Goal: Information Seeking & Learning: Learn about a topic

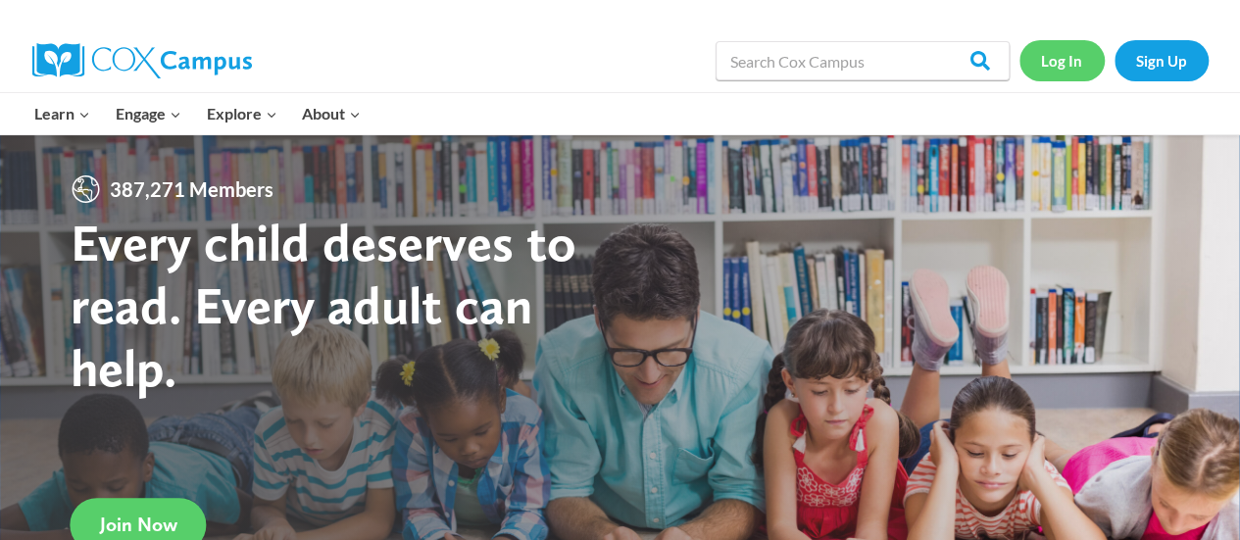
click at [1076, 58] on link "Log In" at bounding box center [1061, 60] width 85 height 40
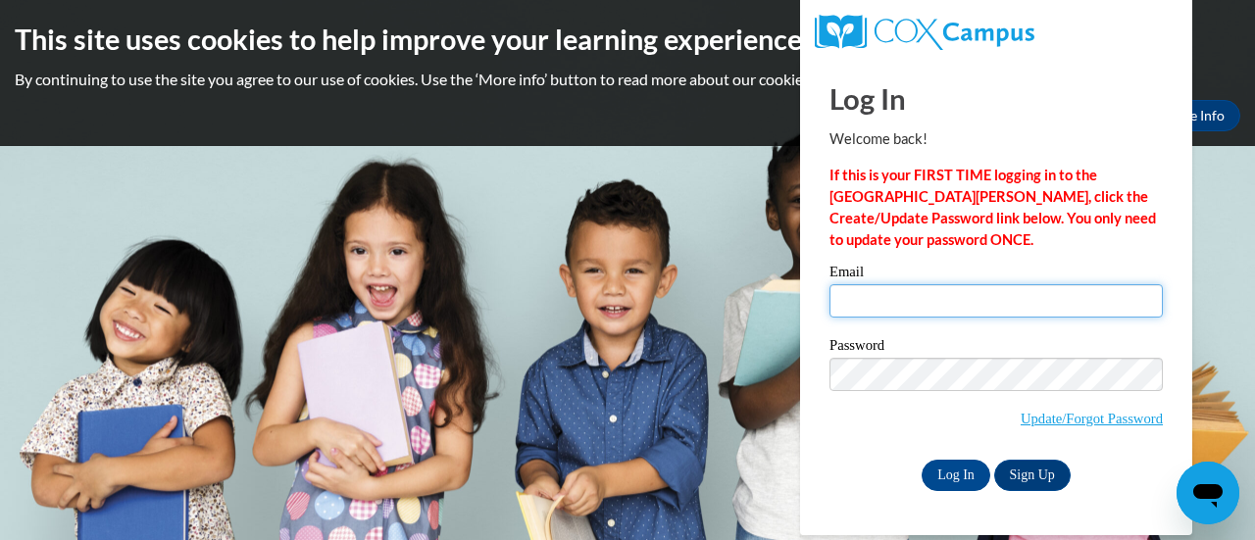
click at [868, 302] on input "Email" at bounding box center [995, 300] width 333 height 33
type input "milinhmontanez@yahoo.com"
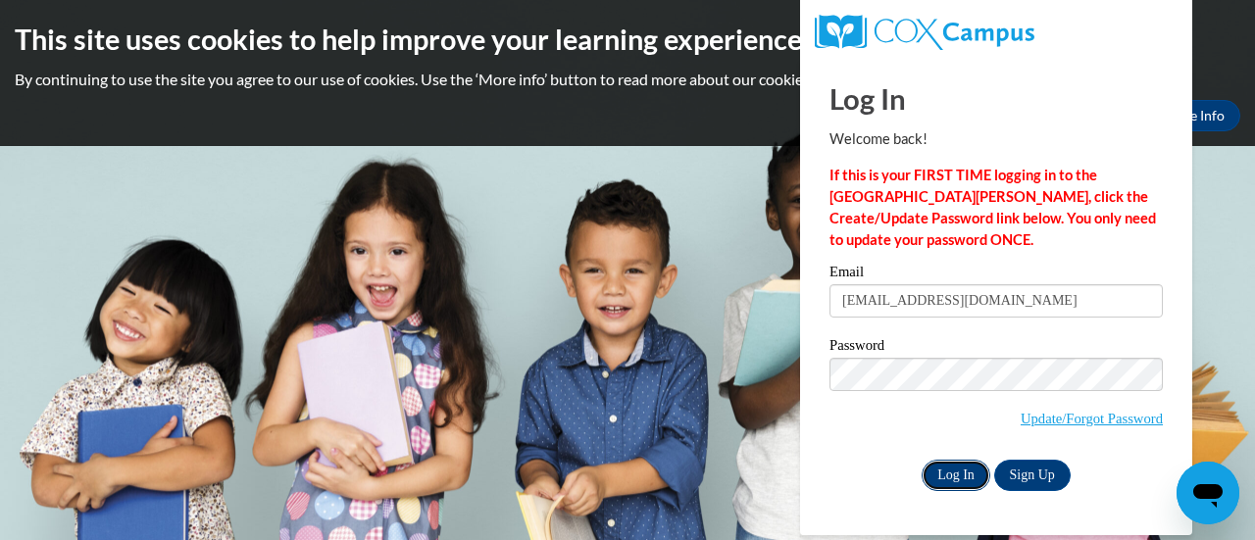
click at [957, 474] on input "Log In" at bounding box center [955, 475] width 69 height 31
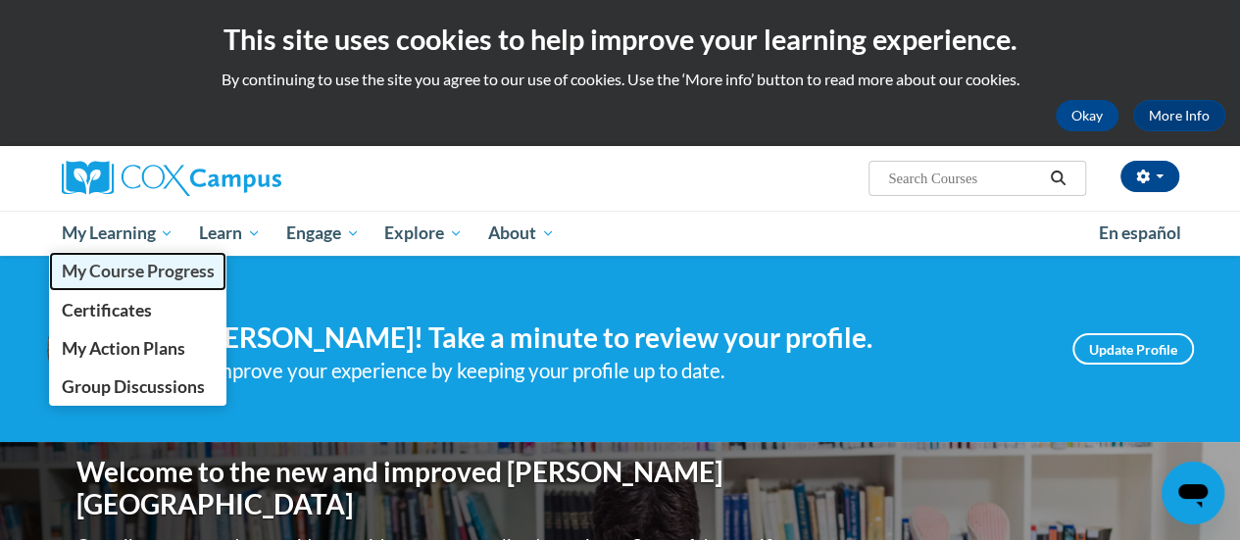
click at [136, 273] on span "My Course Progress" at bounding box center [137, 271] width 153 height 21
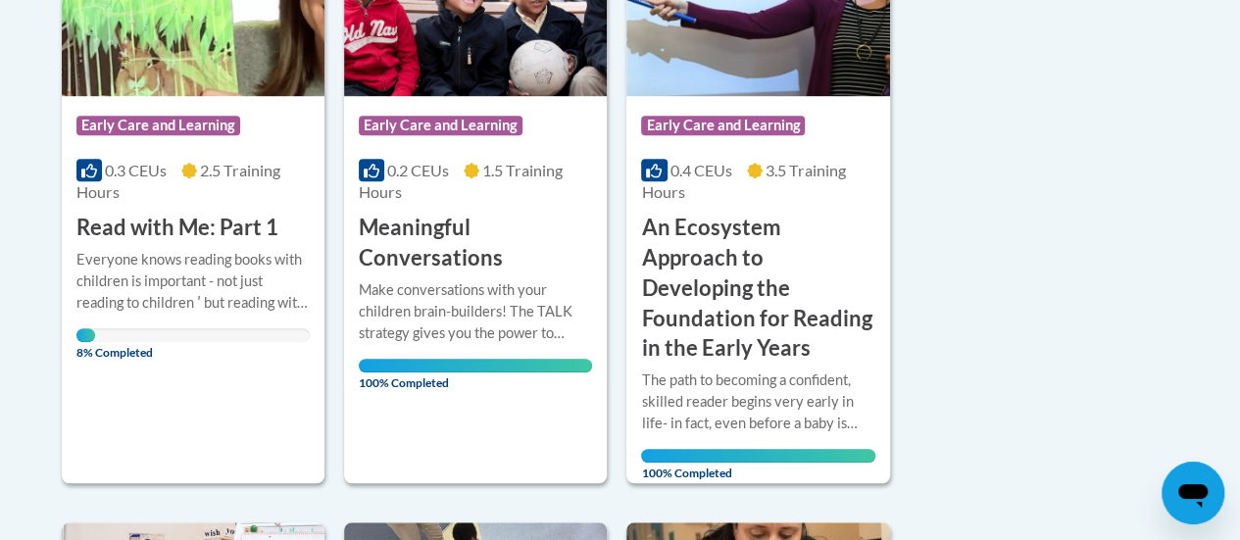
scroll to position [455, 0]
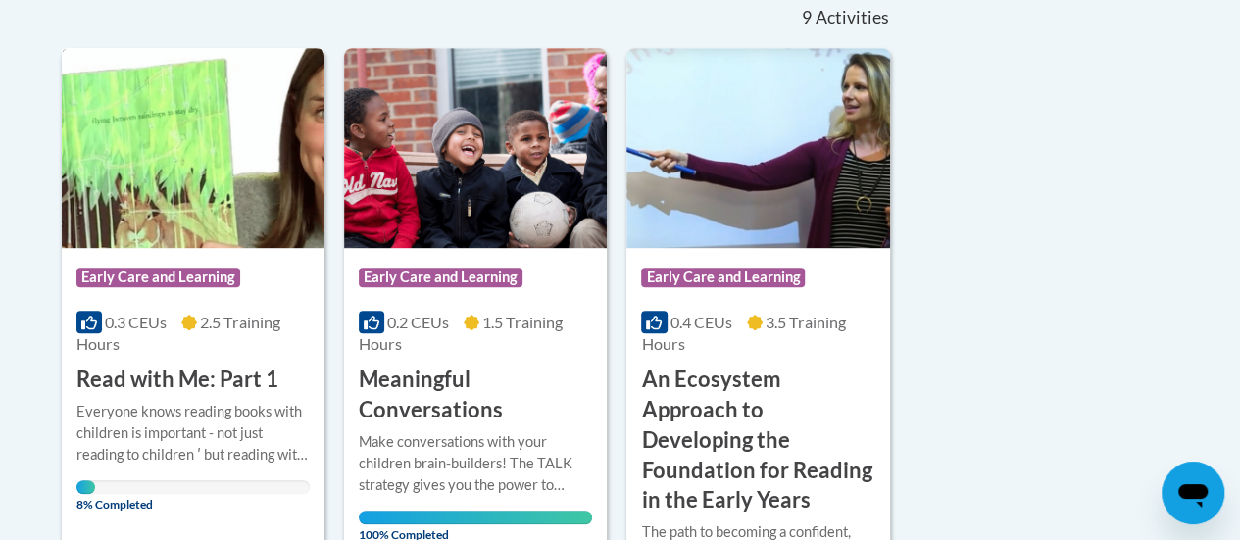
click at [222, 183] on img at bounding box center [193, 148] width 263 height 200
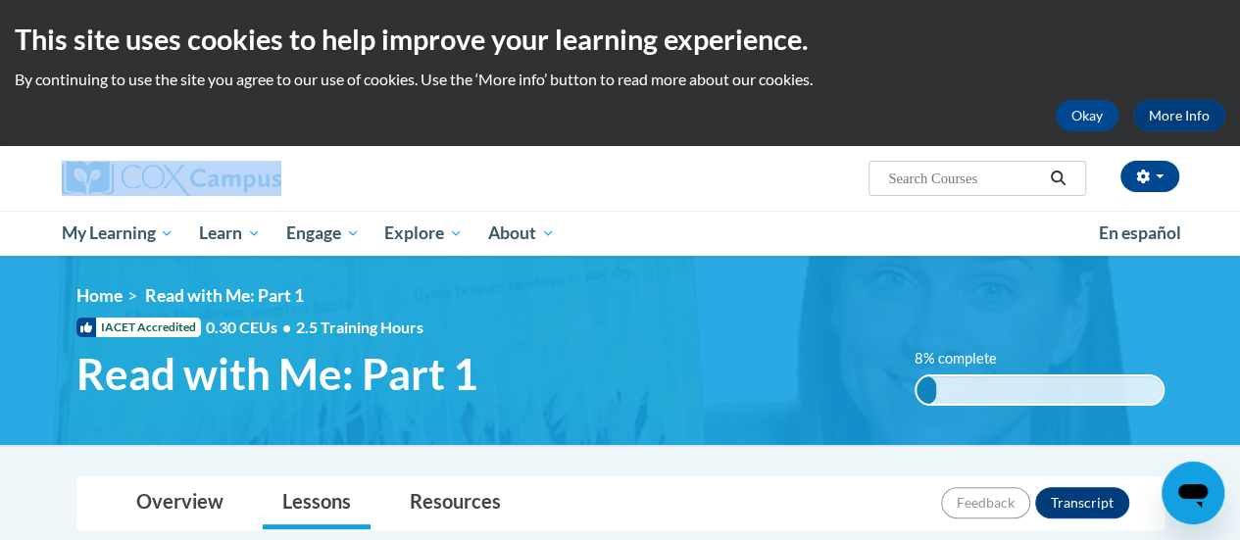
drag, startPoint x: 1238, startPoint y: 66, endPoint x: 1241, endPoint y: 112, distance: 46.2
click at [1239, 112] on html "This site uses cookies to help improve your learning experience. By continuing …" at bounding box center [620, 270] width 1240 height 540
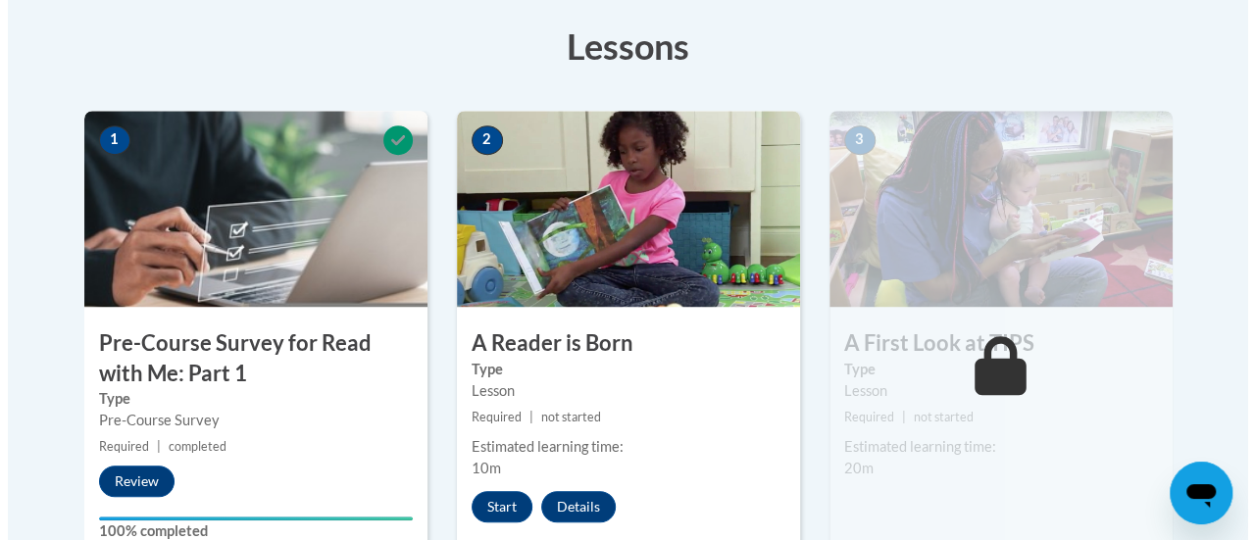
scroll to position [574, 0]
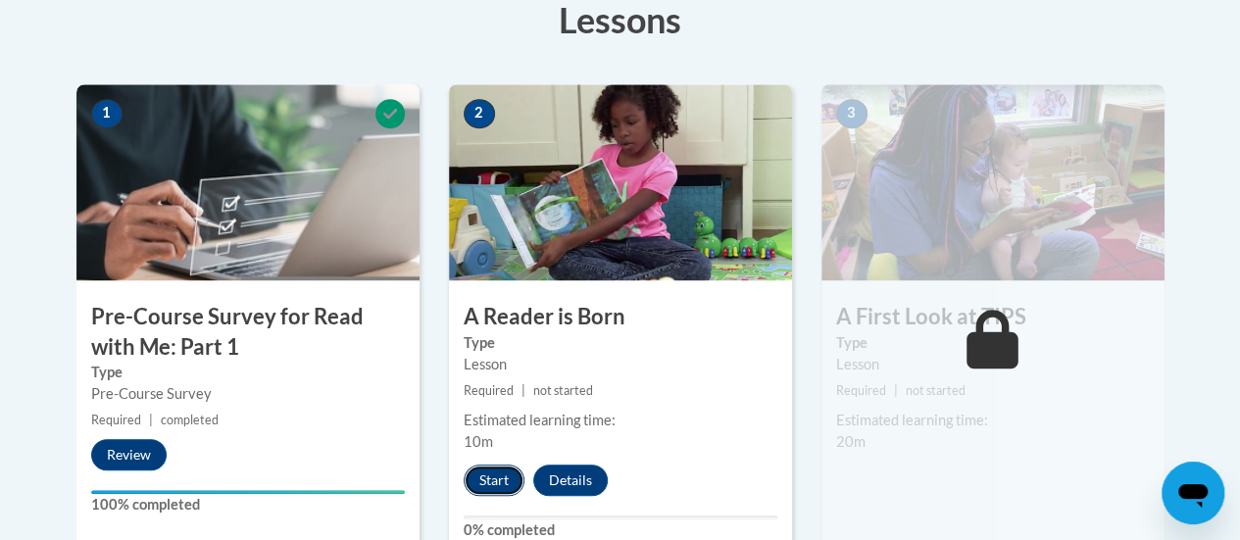
click at [510, 488] on button "Start" at bounding box center [494, 480] width 61 height 31
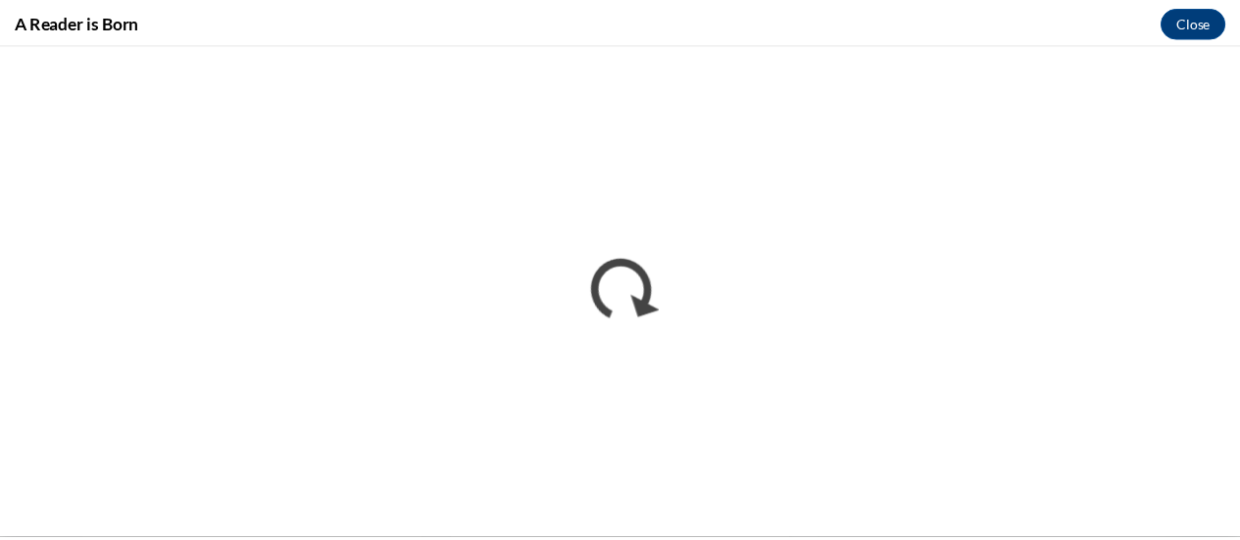
scroll to position [0, 0]
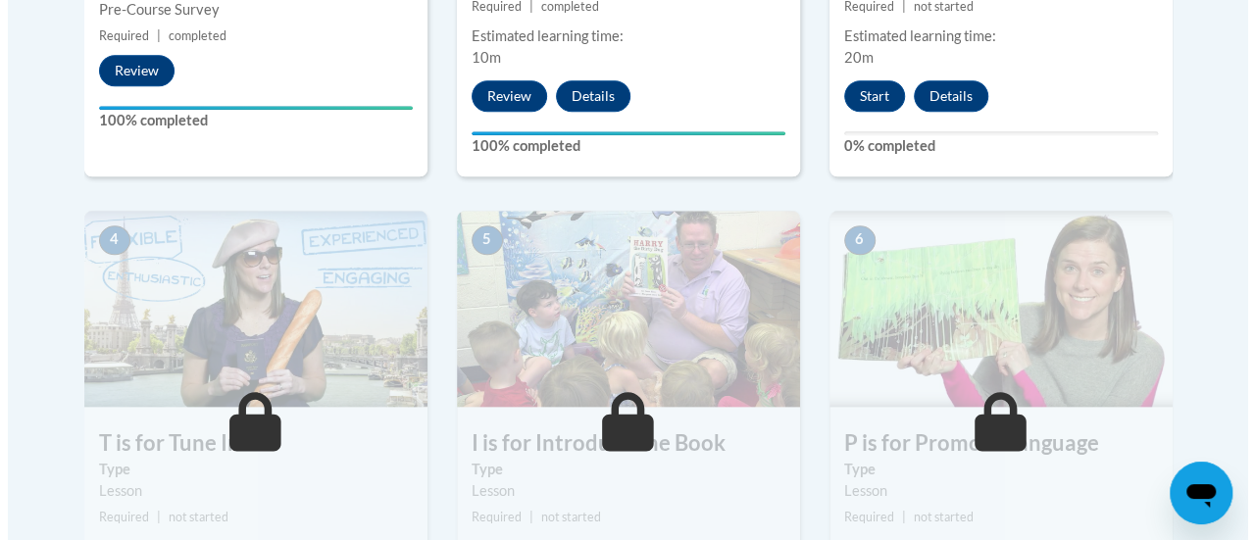
scroll to position [947, 0]
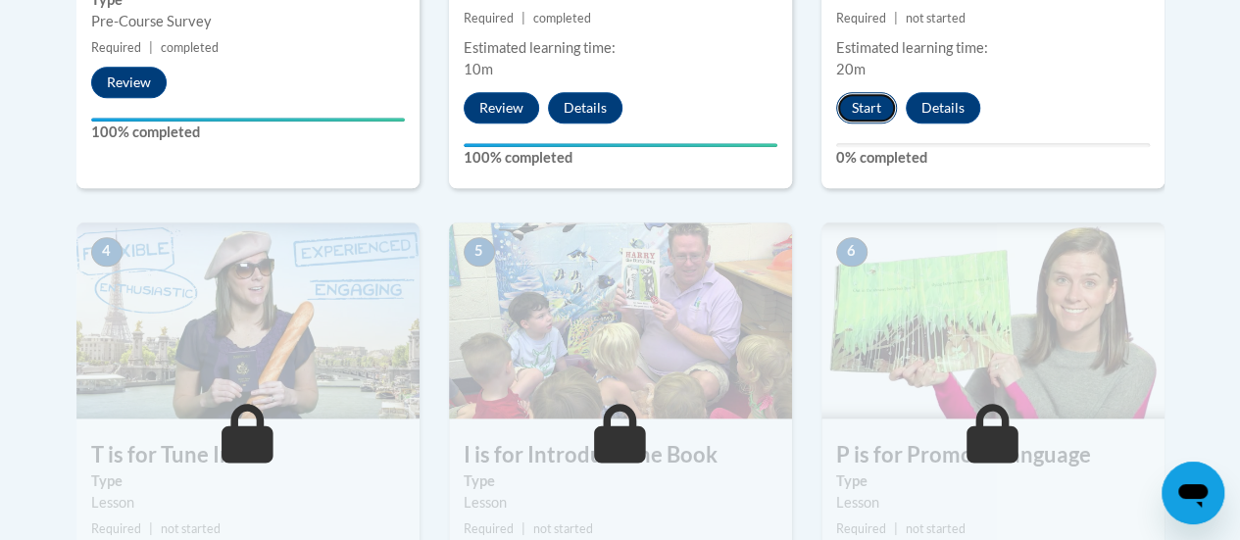
click at [841, 94] on button "Start" at bounding box center [866, 107] width 61 height 31
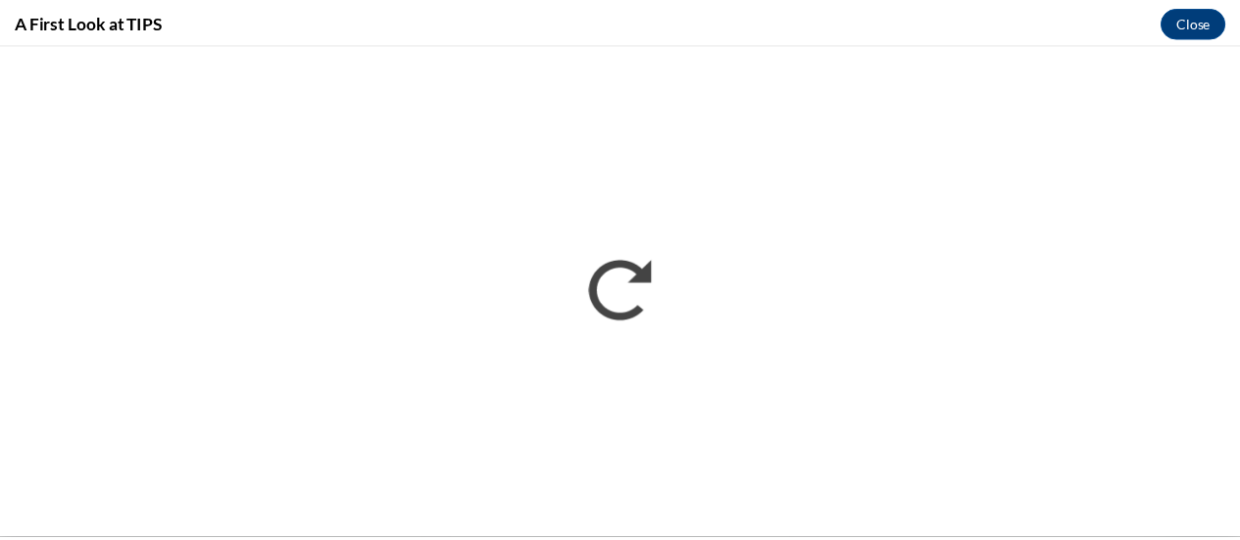
scroll to position [0, 0]
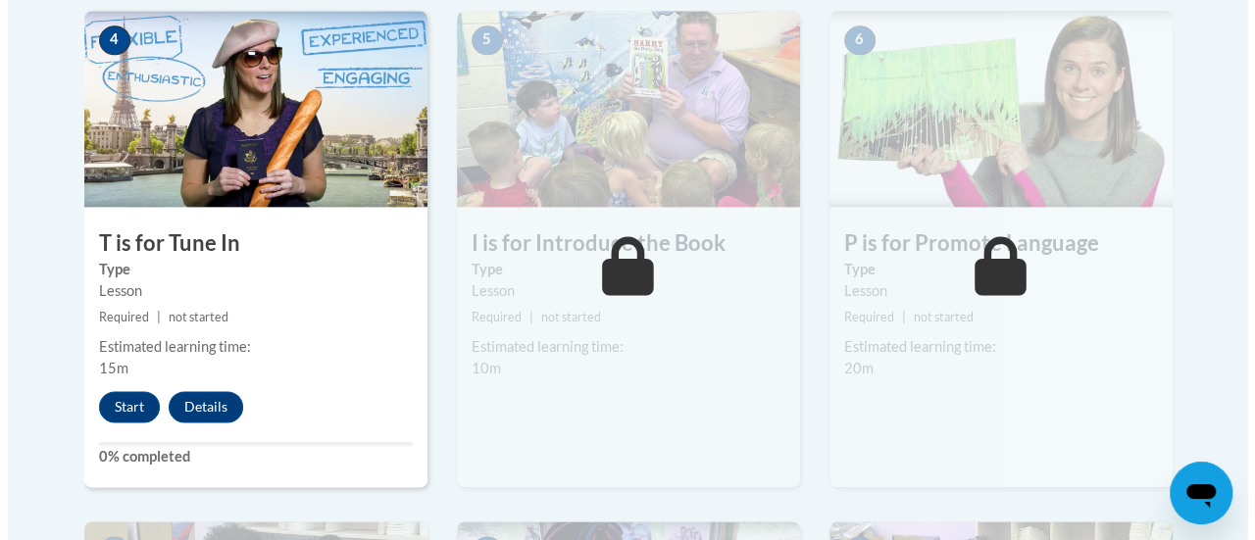
scroll to position [1163, 0]
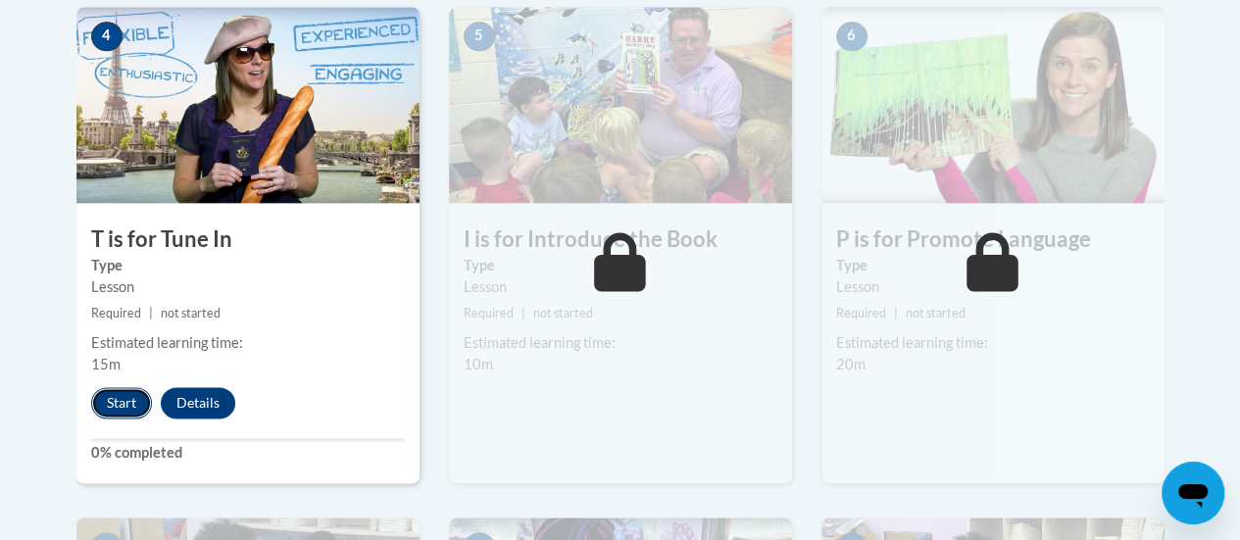
click at [120, 395] on button "Start" at bounding box center [121, 402] width 61 height 31
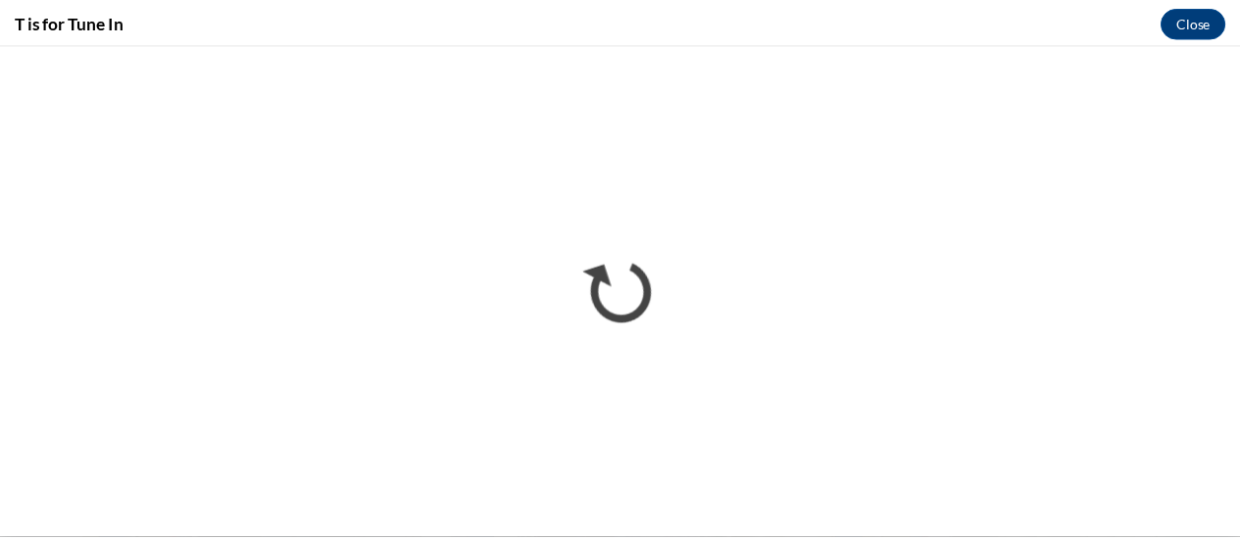
scroll to position [0, 0]
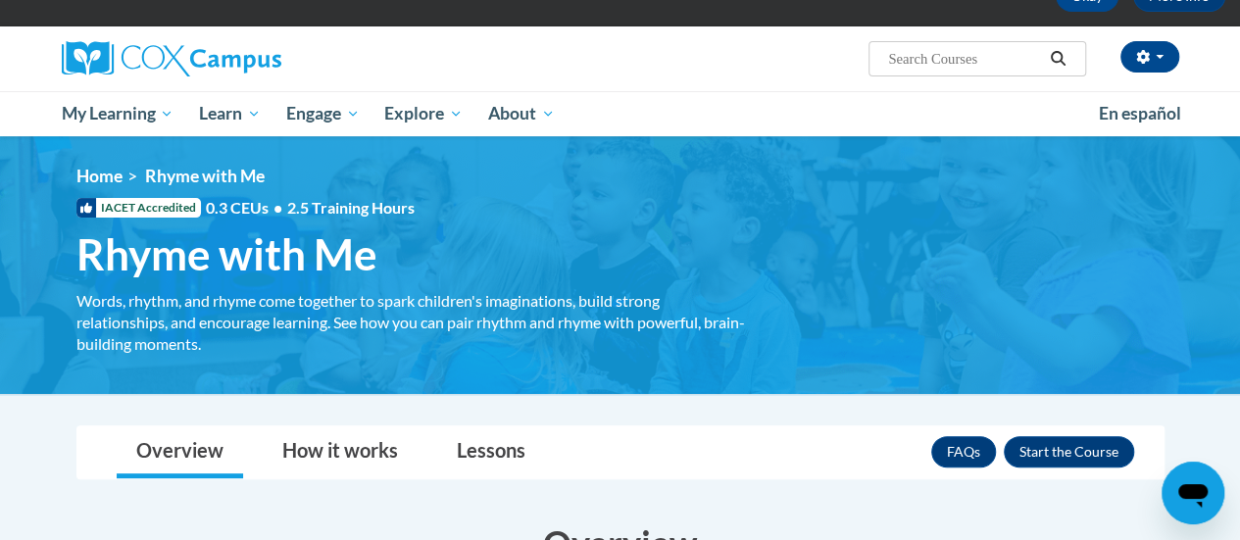
scroll to position [113, 0]
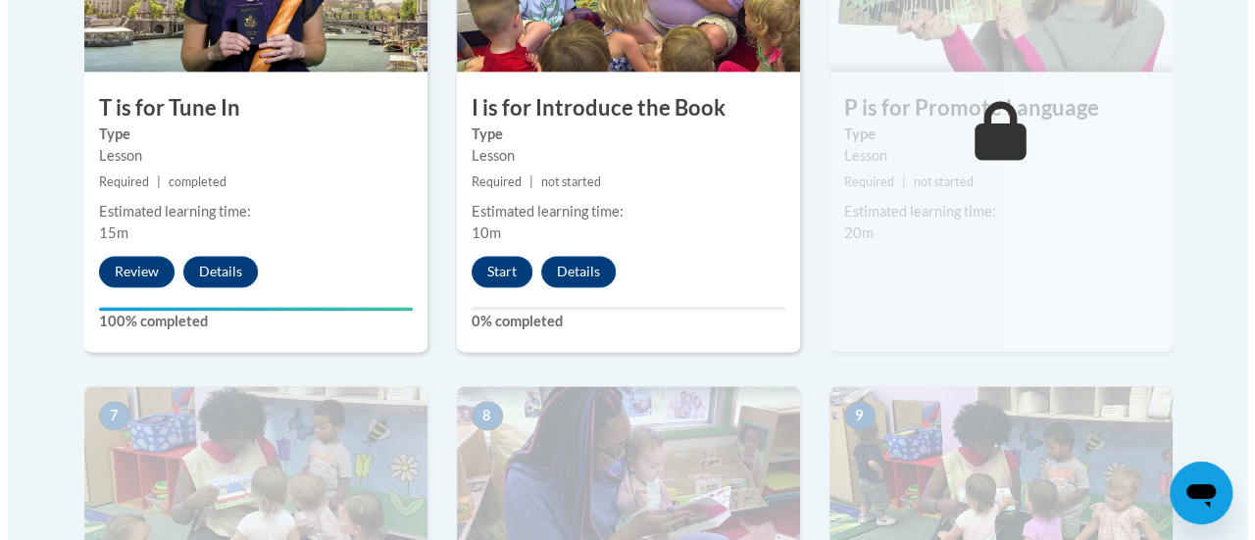
scroll to position [1302, 0]
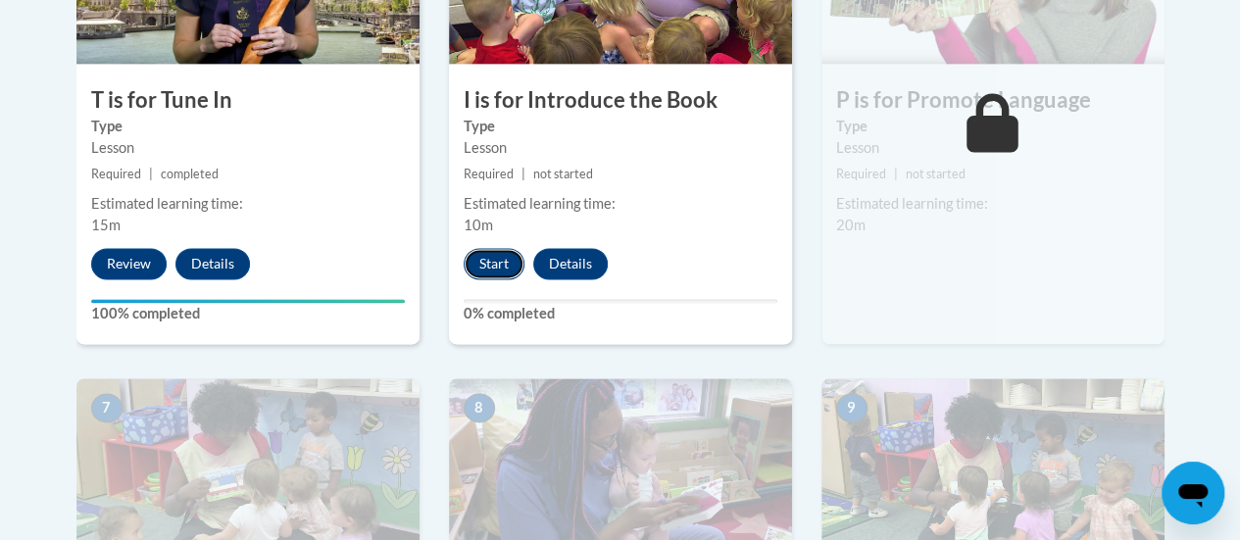
click at [497, 268] on button "Start" at bounding box center [494, 263] width 61 height 31
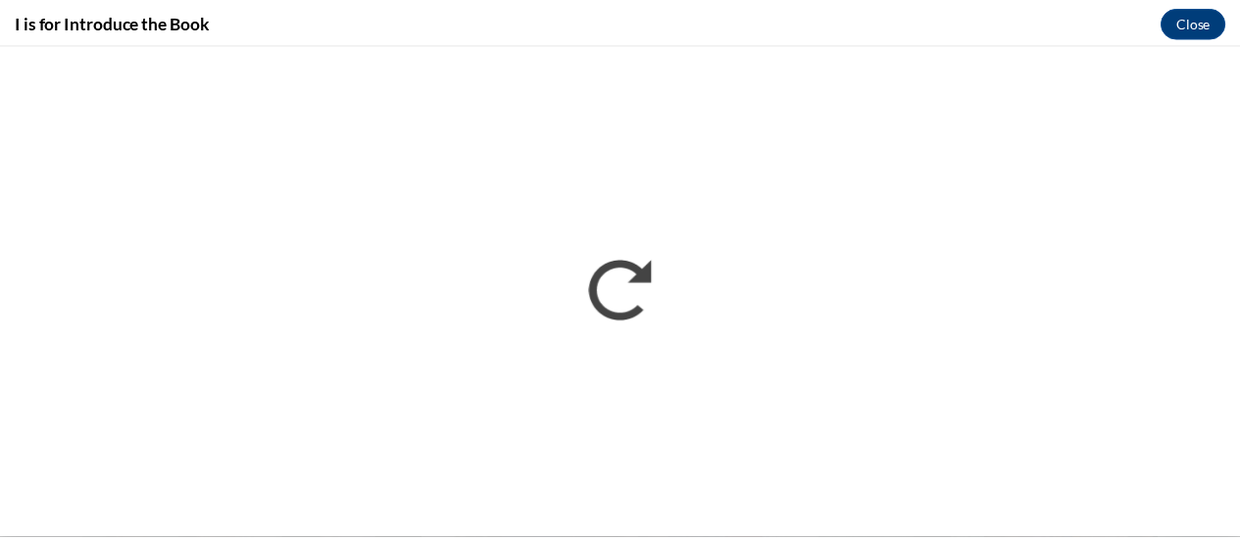
scroll to position [0, 0]
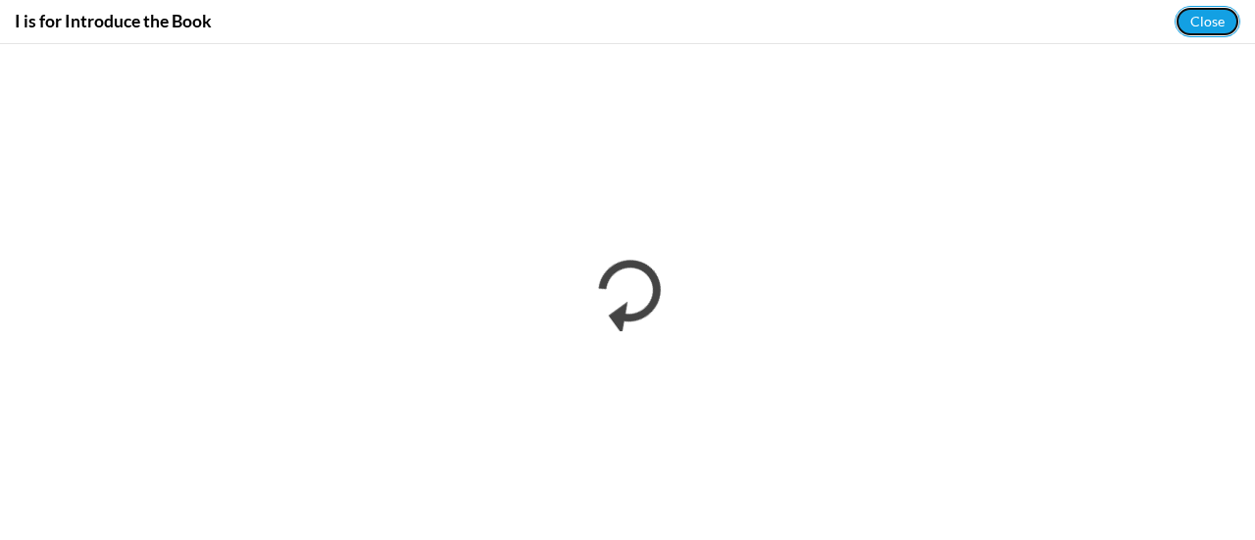
click at [1204, 6] on button "Close" at bounding box center [1207, 21] width 66 height 31
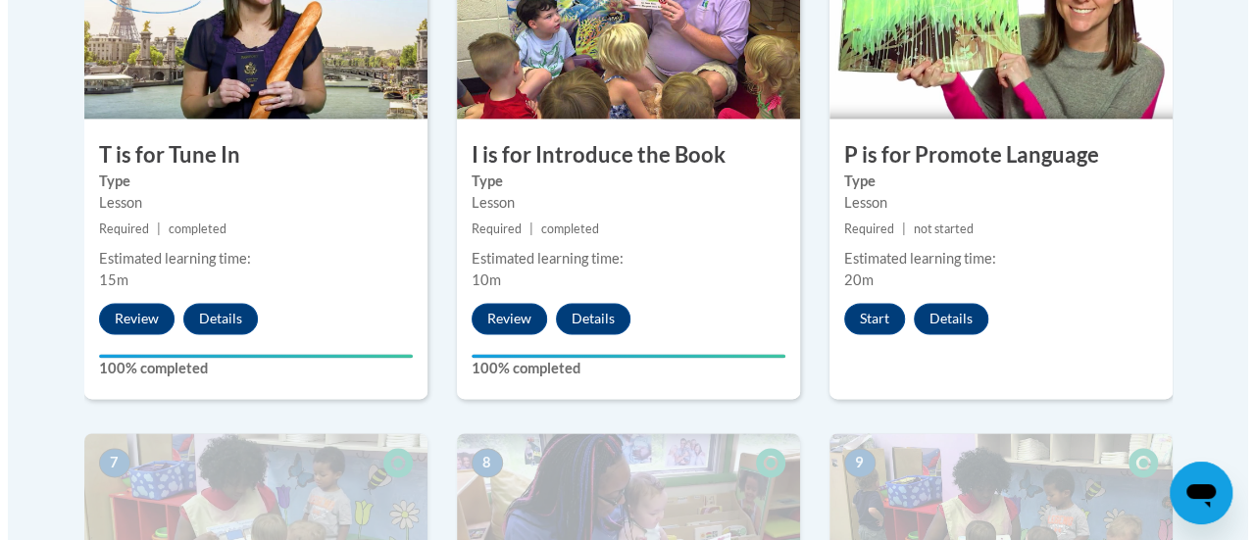
scroll to position [1290, 0]
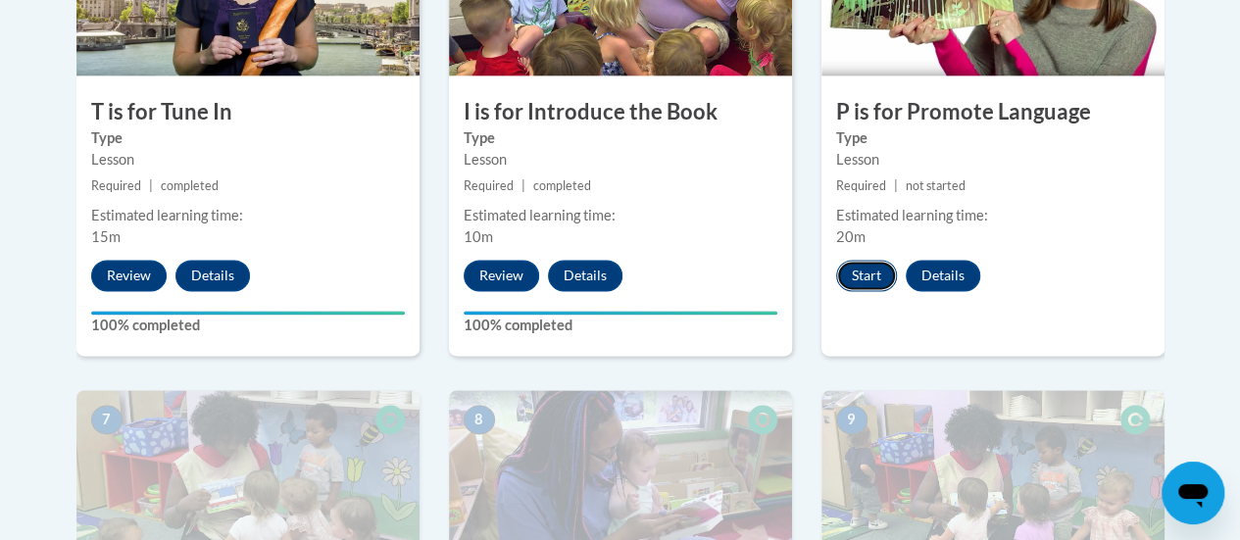
click at [867, 275] on button "Start" at bounding box center [866, 275] width 61 height 31
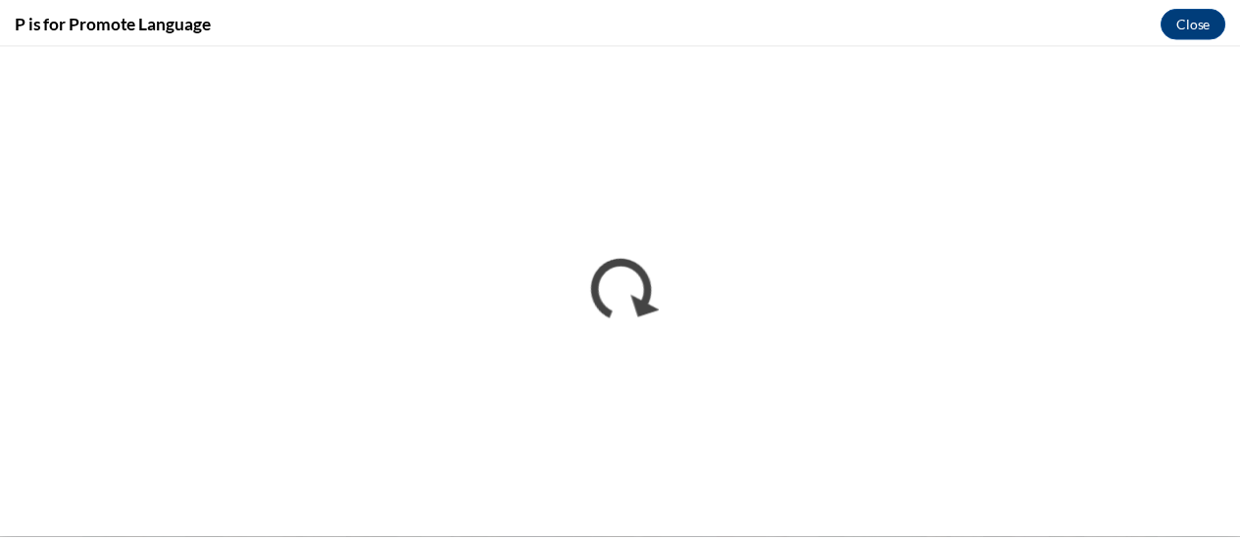
scroll to position [1291, 0]
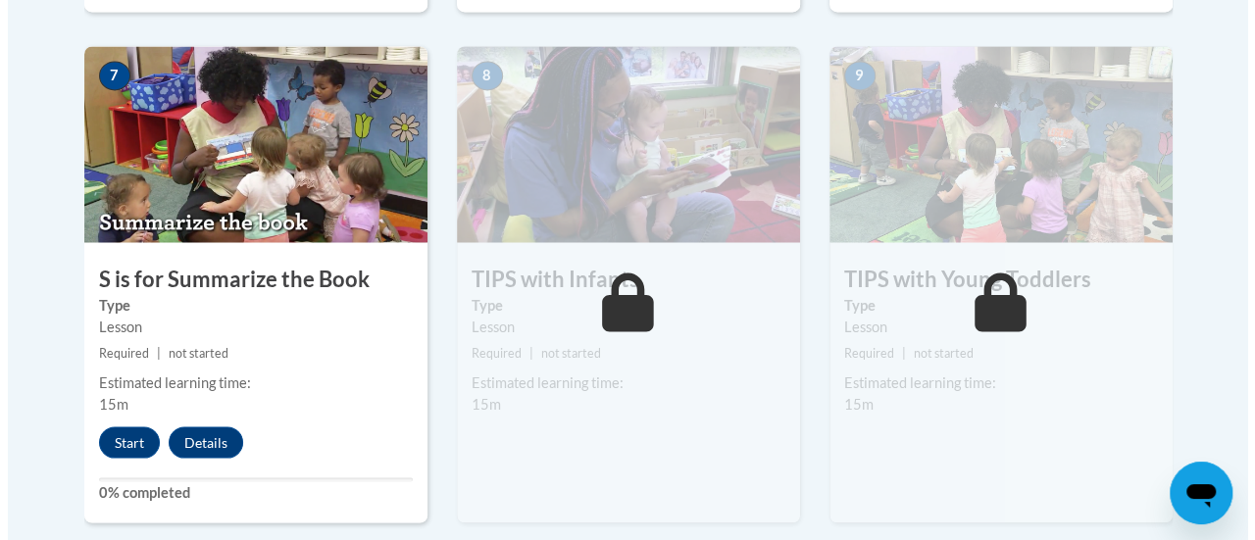
scroll to position [1659, 0]
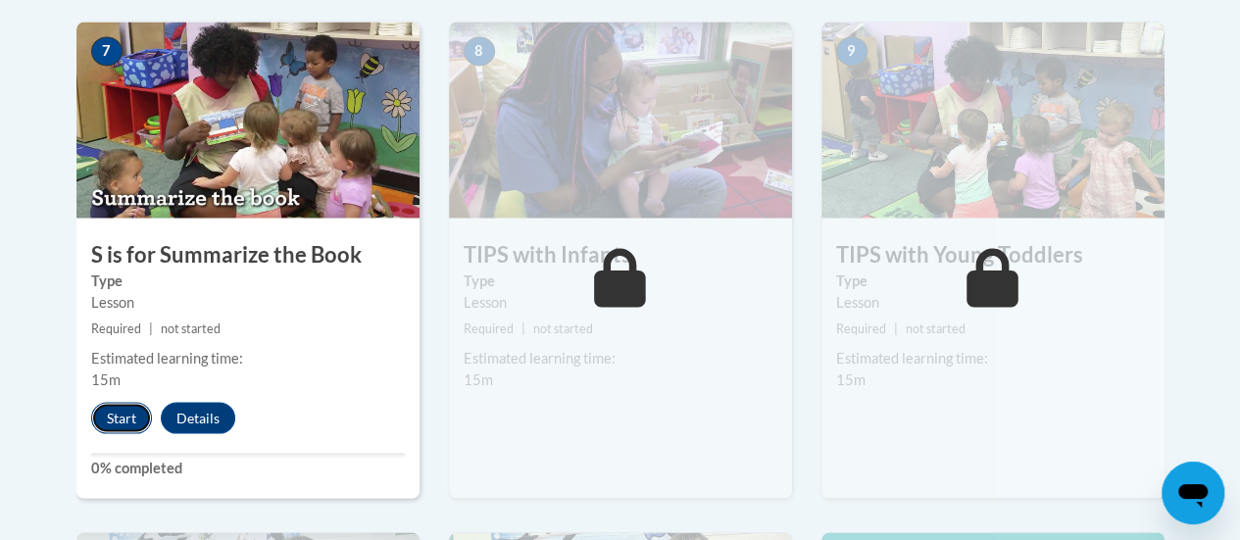
click at [106, 412] on button "Start" at bounding box center [121, 417] width 61 height 31
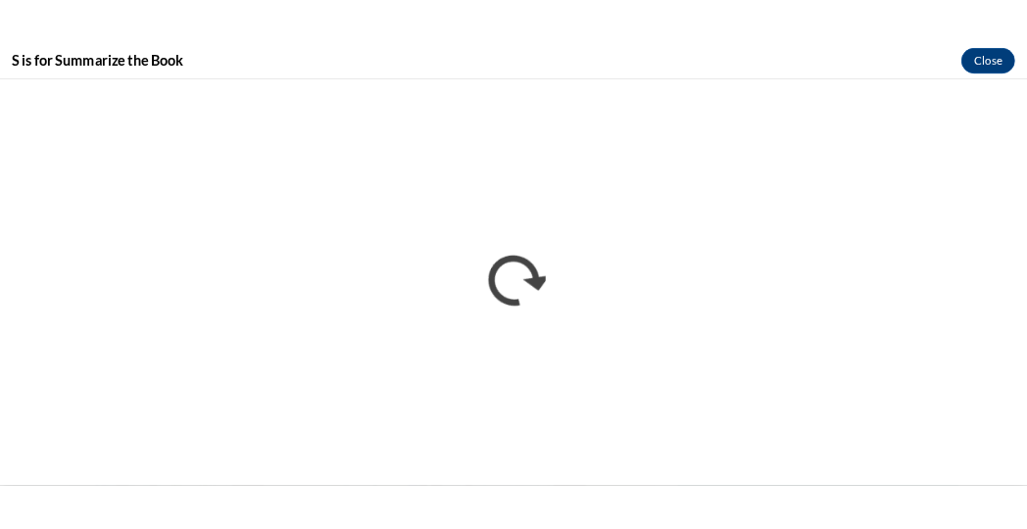
scroll to position [0, 0]
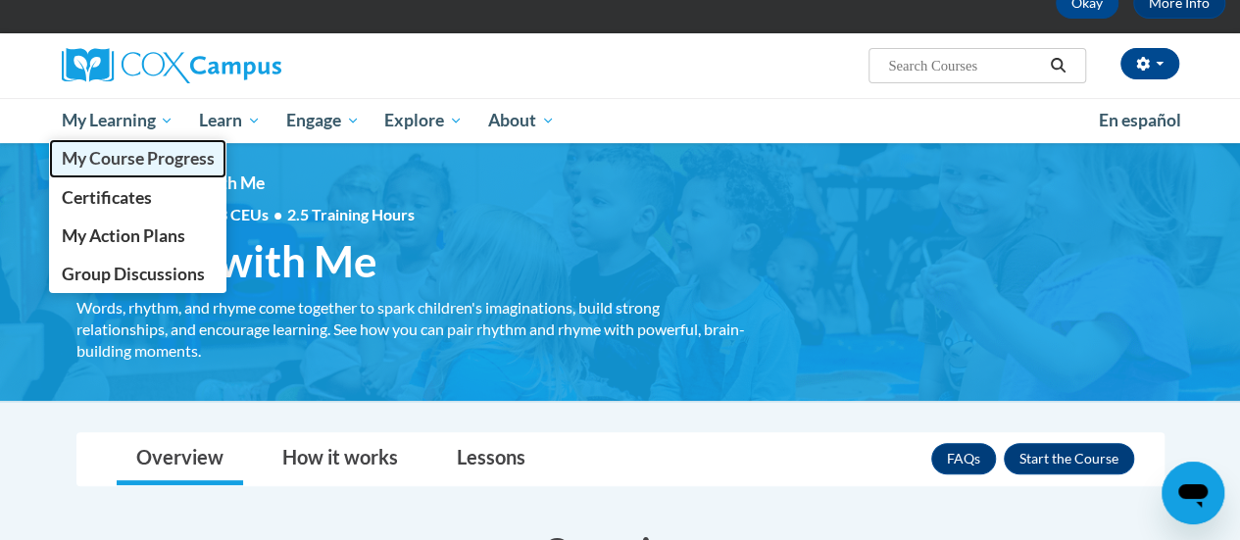
click at [123, 150] on span "My Course Progress" at bounding box center [137, 158] width 153 height 21
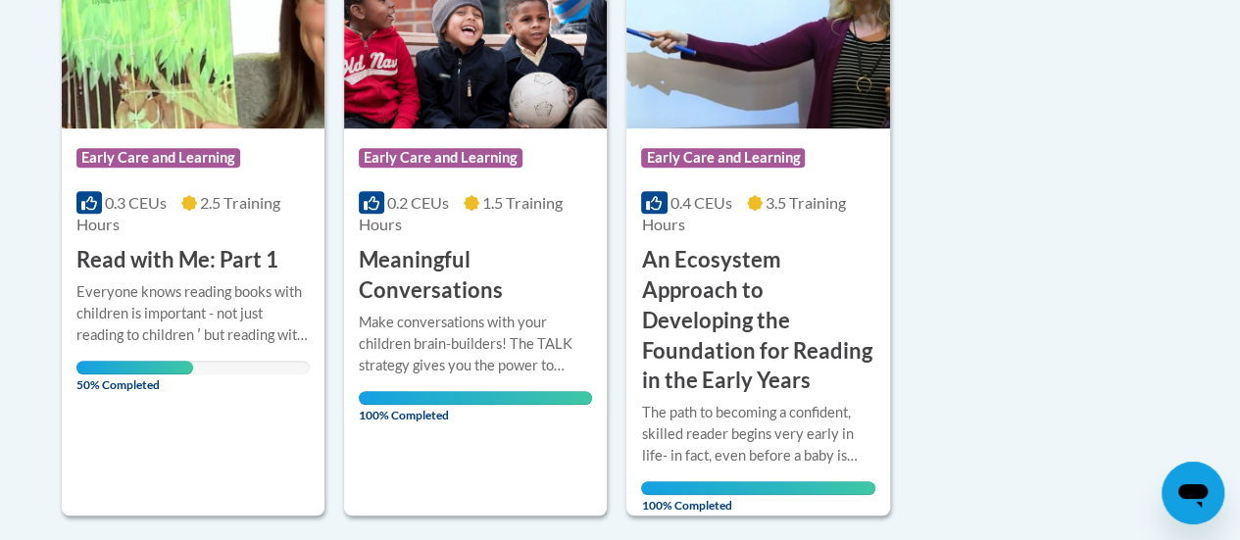
scroll to position [599, 0]
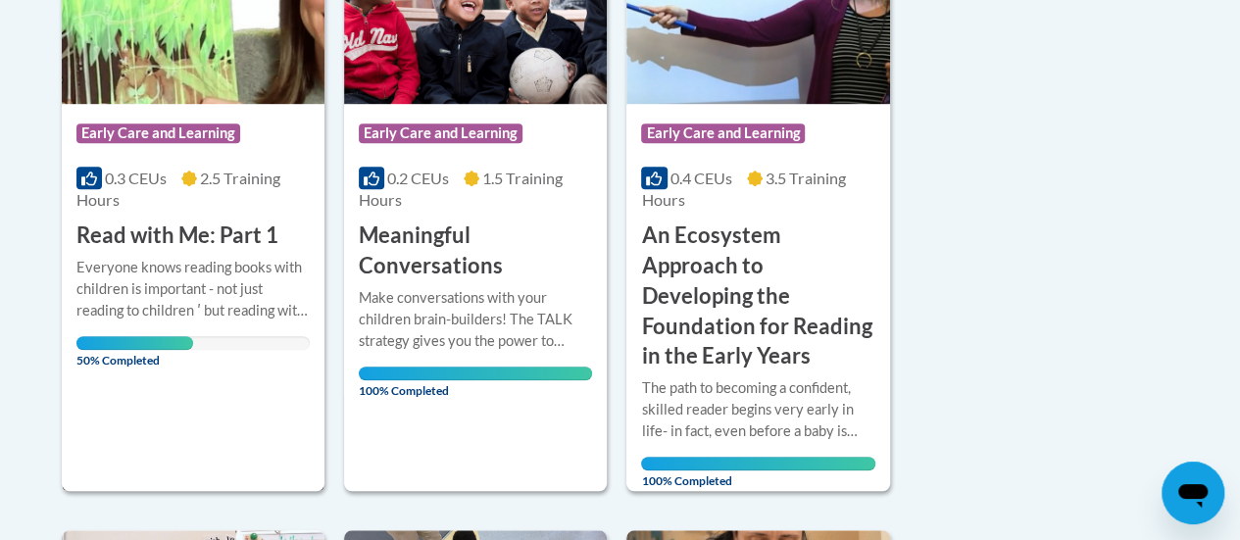
click at [252, 274] on div "Everyone knows reading books with children is important - not just reading to c…" at bounding box center [192, 289] width 233 height 65
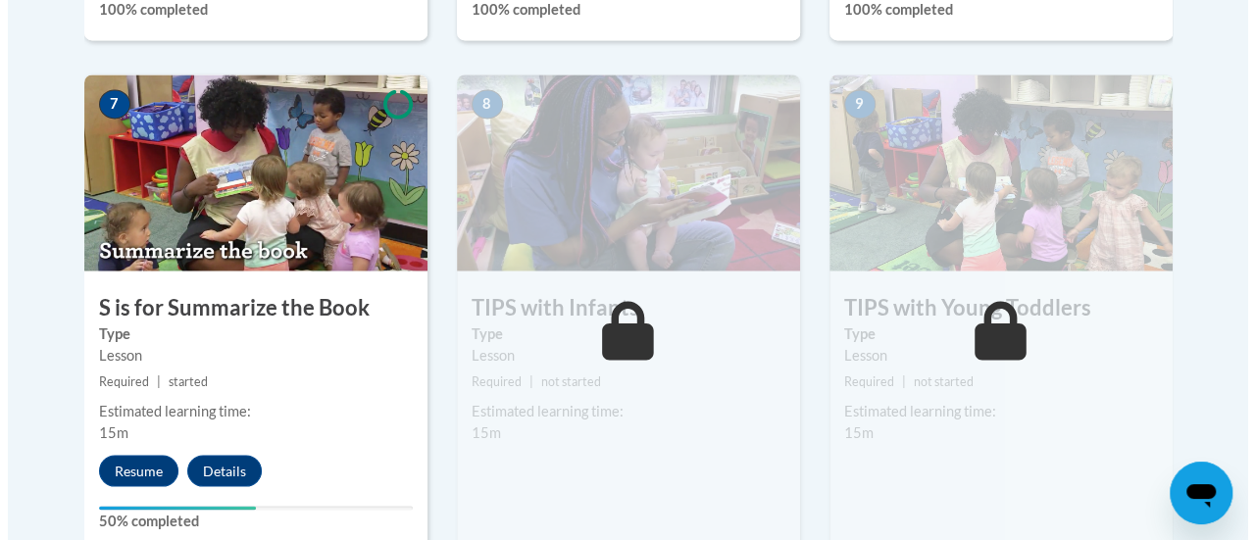
scroll to position [1610, 0]
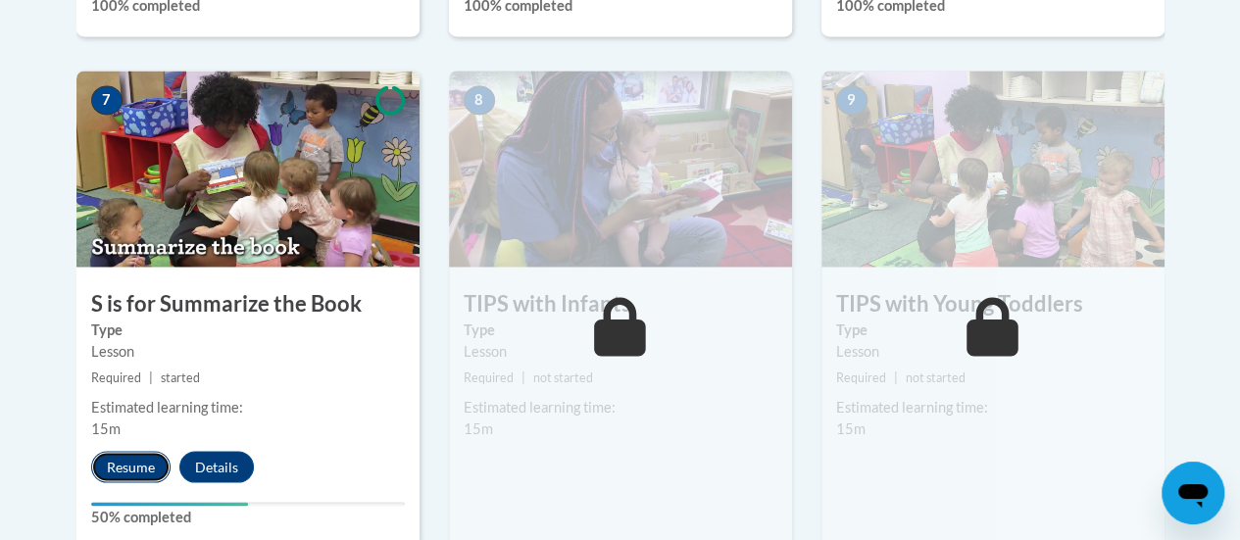
click at [140, 460] on button "Resume" at bounding box center [130, 466] width 79 height 31
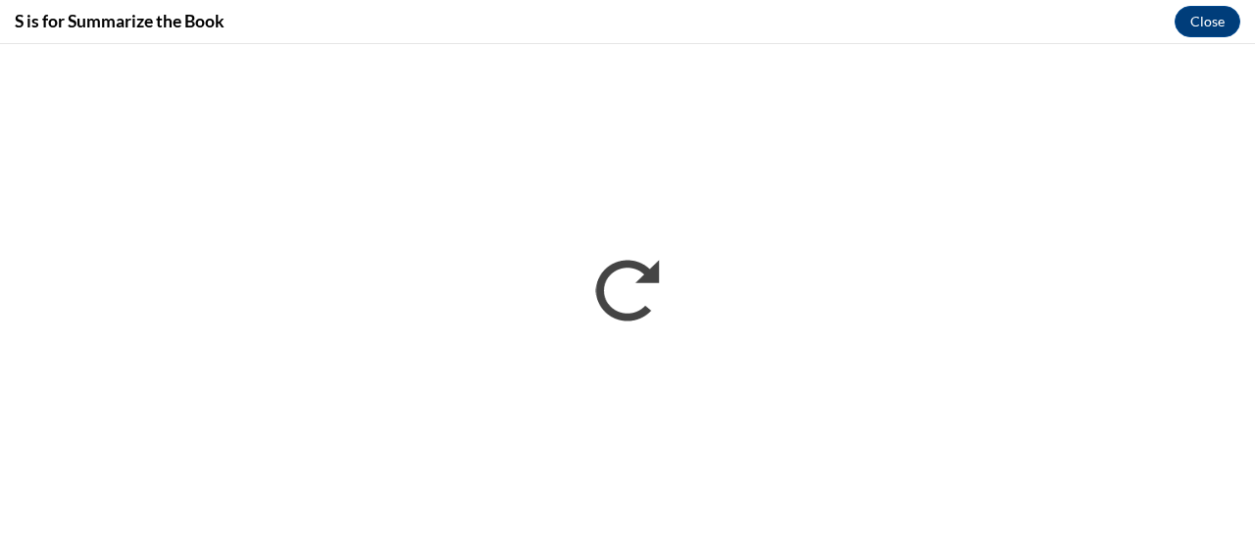
scroll to position [0, 0]
